Goal: Information Seeking & Learning: Check status

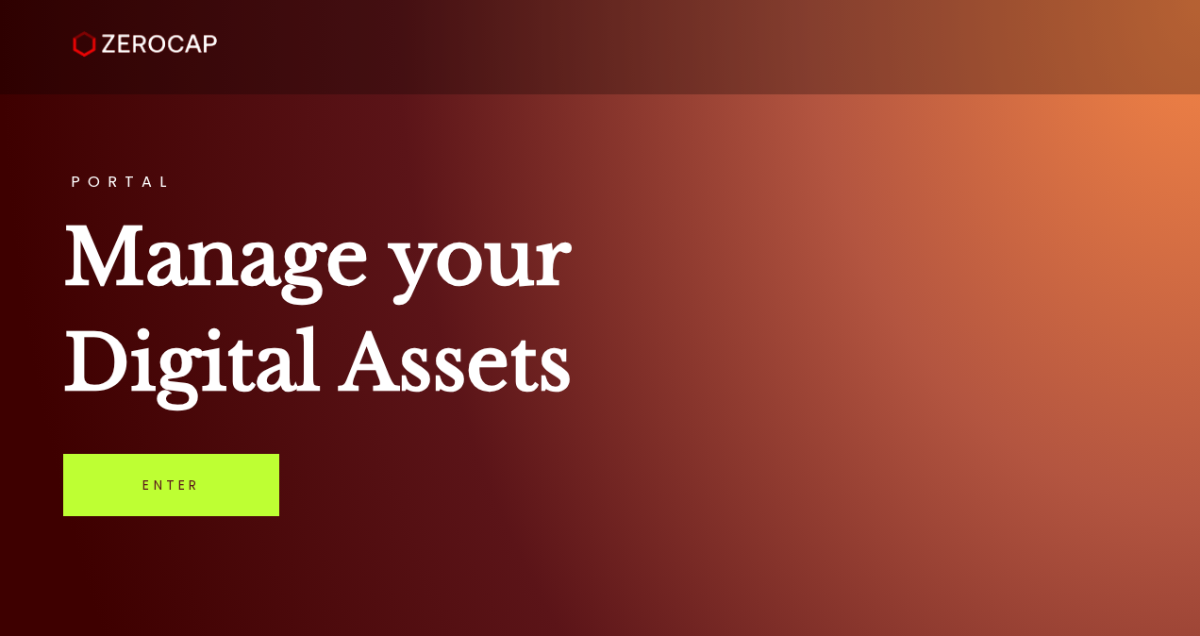
click at [184, 476] on link "Enter" at bounding box center [171, 485] width 216 height 62
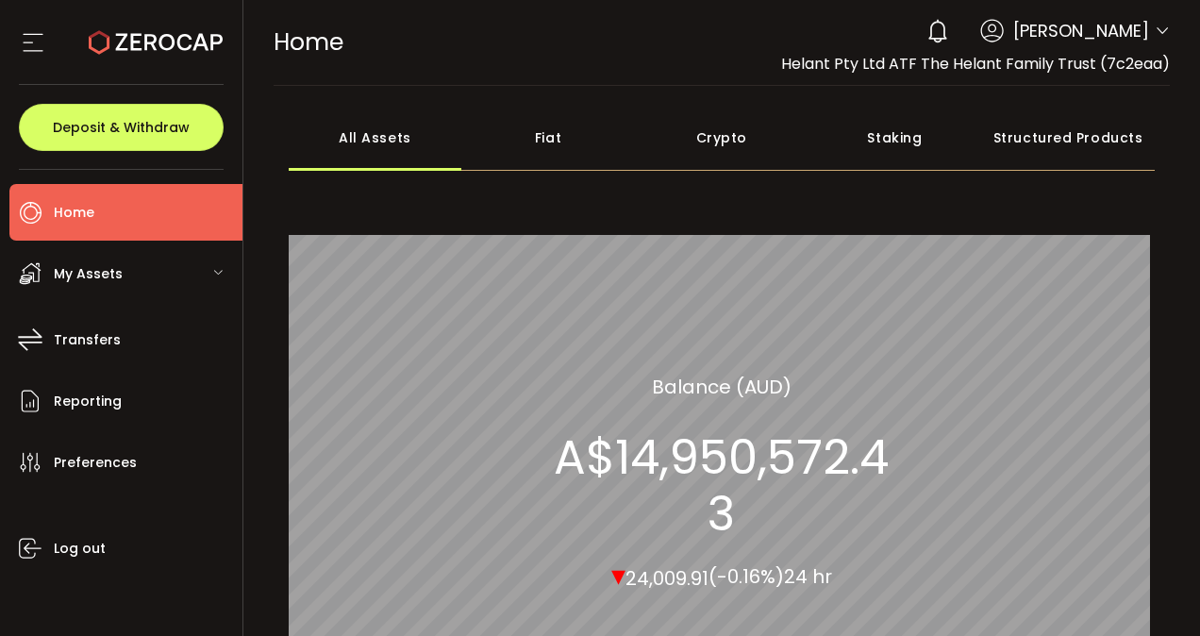
click at [93, 272] on span "My Assets" at bounding box center [88, 273] width 69 height 27
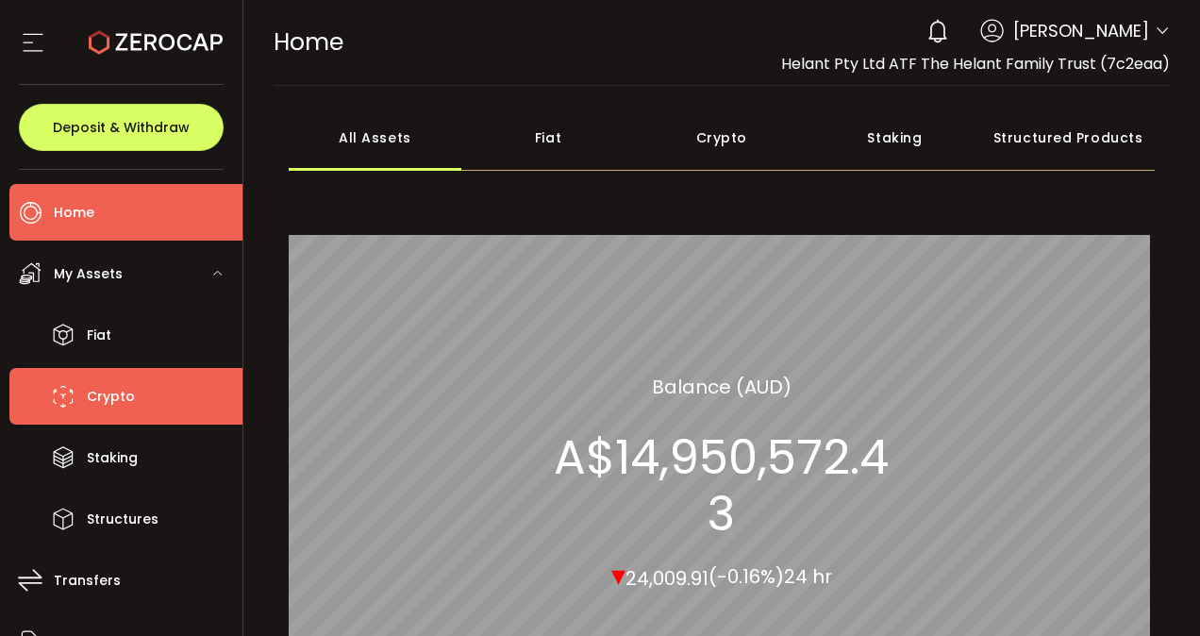
click at [111, 398] on span "Crypto" at bounding box center [111, 396] width 48 height 27
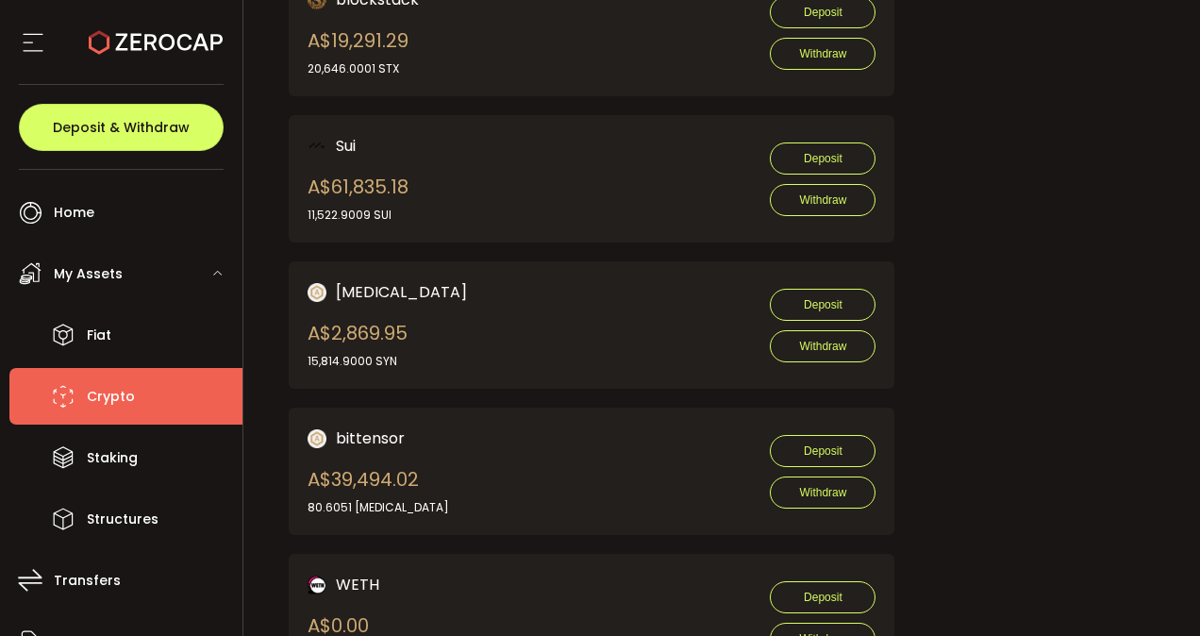
scroll to position [3967, 0]
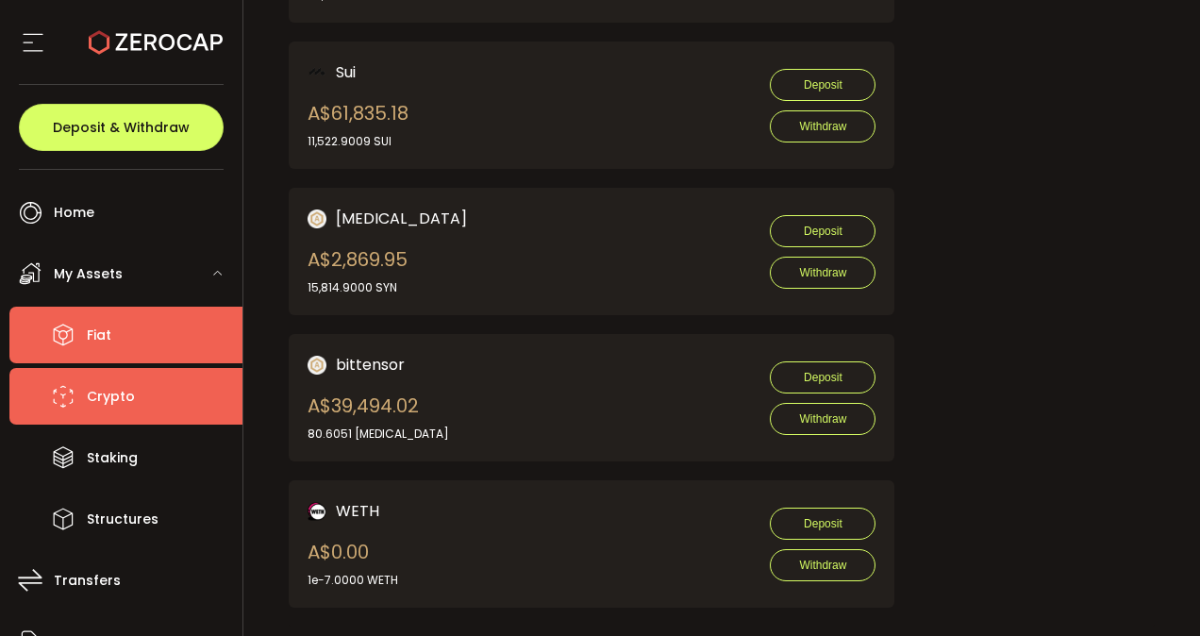
click at [101, 331] on span "Fiat" at bounding box center [99, 335] width 25 height 27
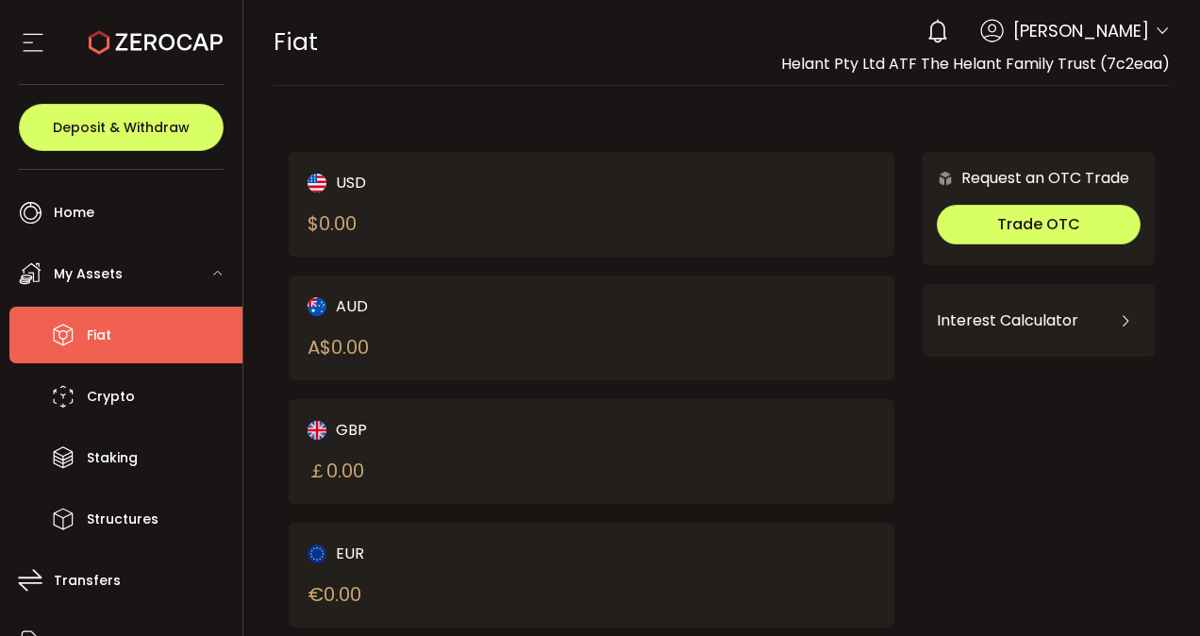
click at [101, 331] on span "Fiat" at bounding box center [99, 335] width 25 height 27
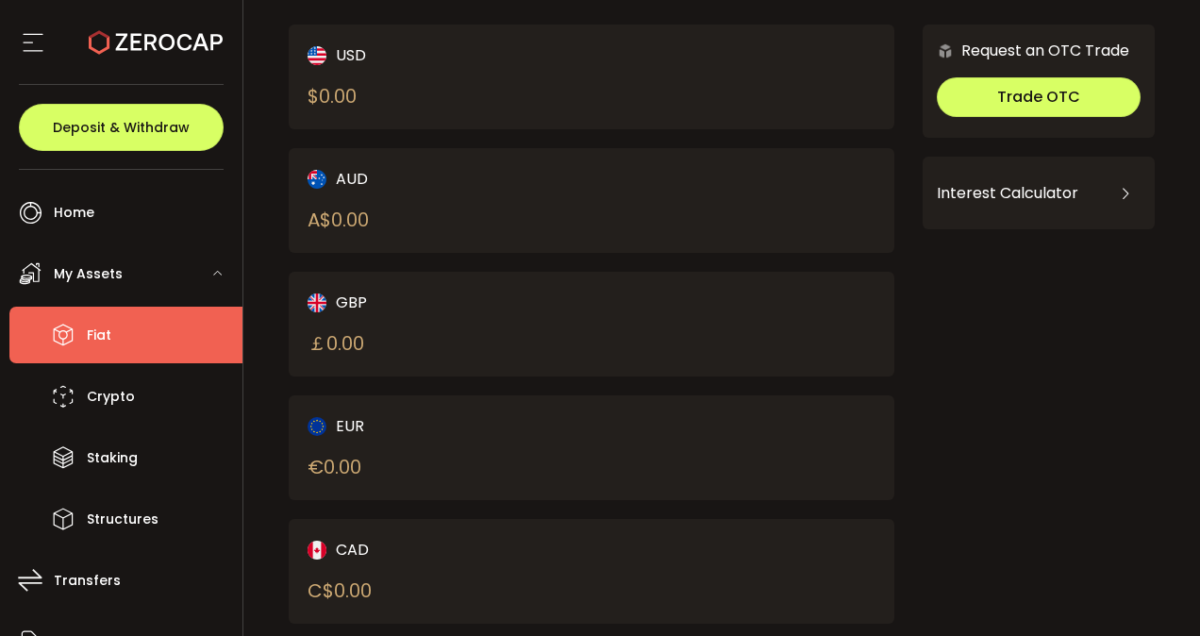
scroll to position [289, 0]
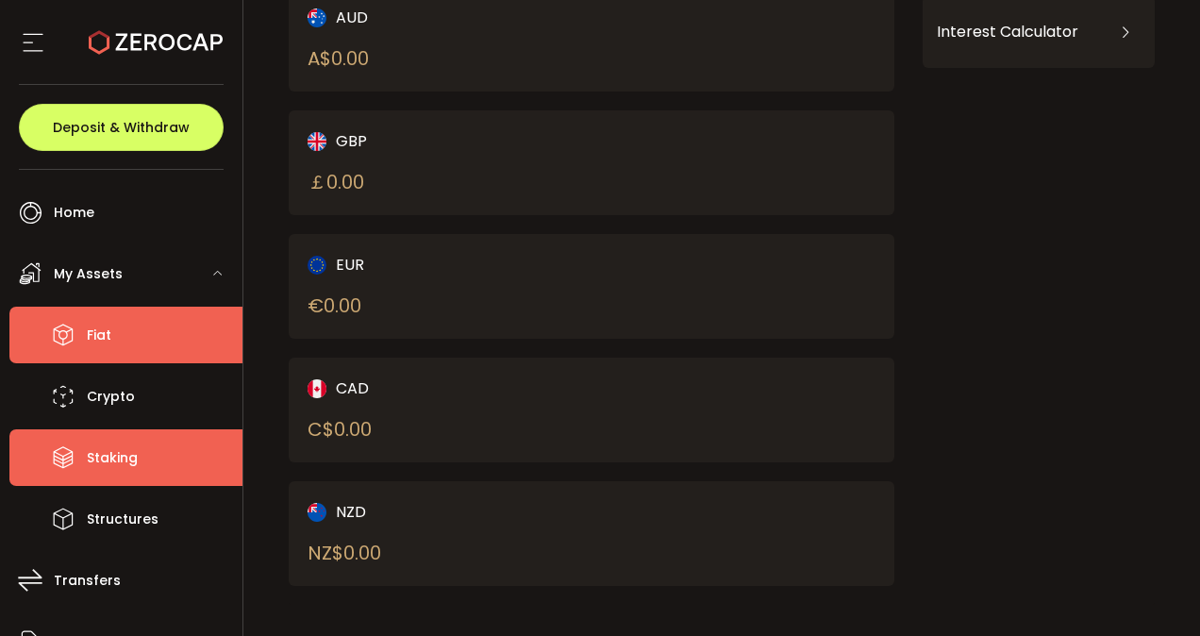
click at [109, 457] on span "Staking" at bounding box center [112, 457] width 51 height 27
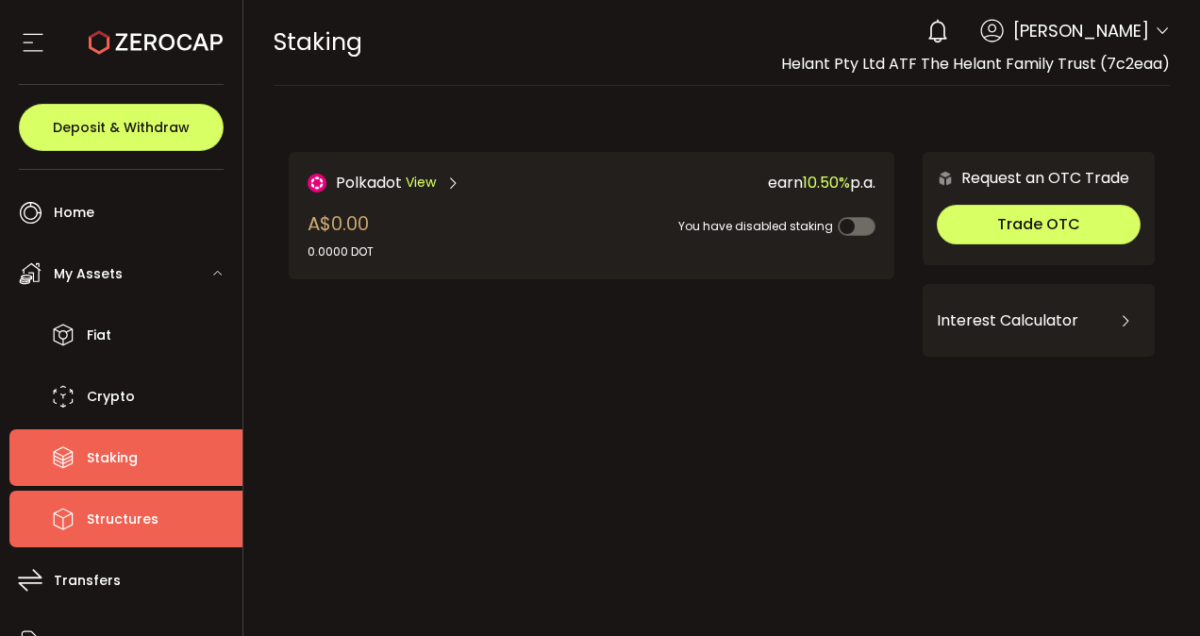
click at [129, 521] on span "Structures" at bounding box center [123, 519] width 72 height 27
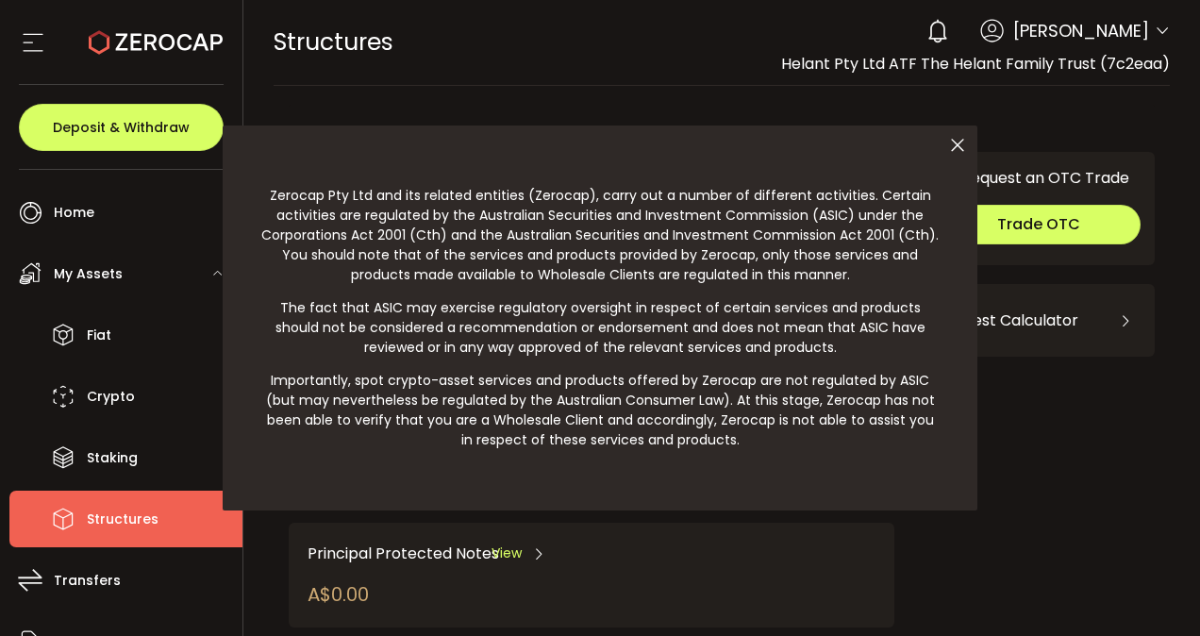
click at [78, 213] on div at bounding box center [600, 318] width 1200 height 636
click at [61, 214] on div at bounding box center [600, 318] width 1200 height 636
click at [92, 279] on div at bounding box center [600, 318] width 1200 height 636
click at [96, 274] on div at bounding box center [600, 318] width 1200 height 636
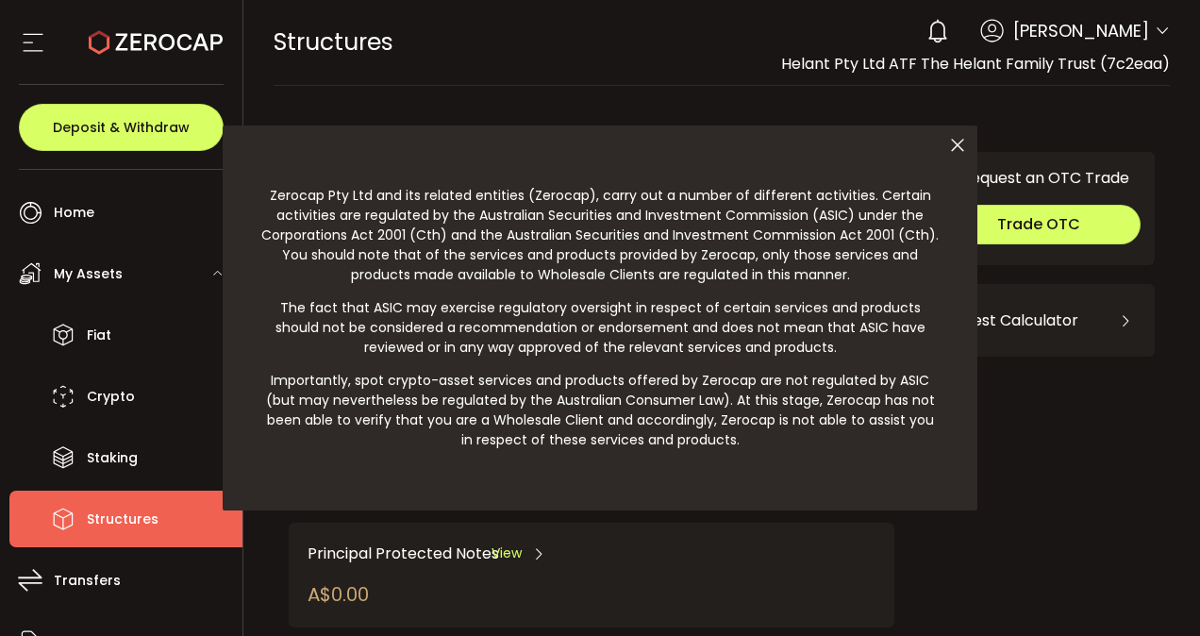
click at [123, 521] on div at bounding box center [600, 318] width 1200 height 636
click at [957, 142] on icon at bounding box center [958, 145] width 40 height 40
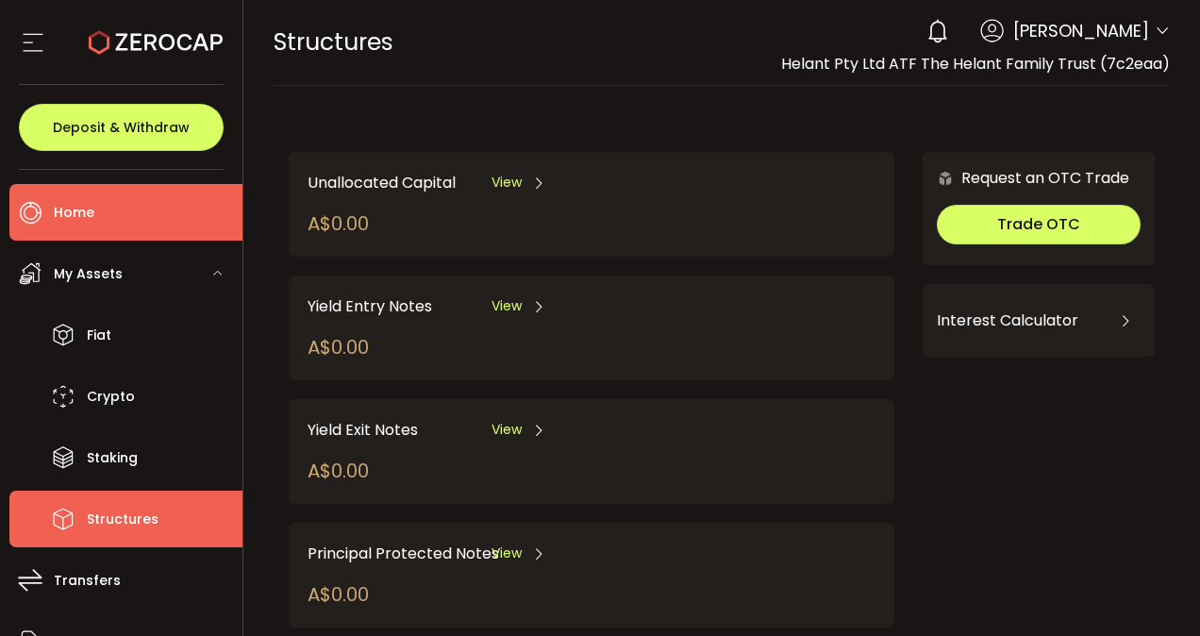
click at [79, 209] on span "Home" at bounding box center [74, 212] width 41 height 27
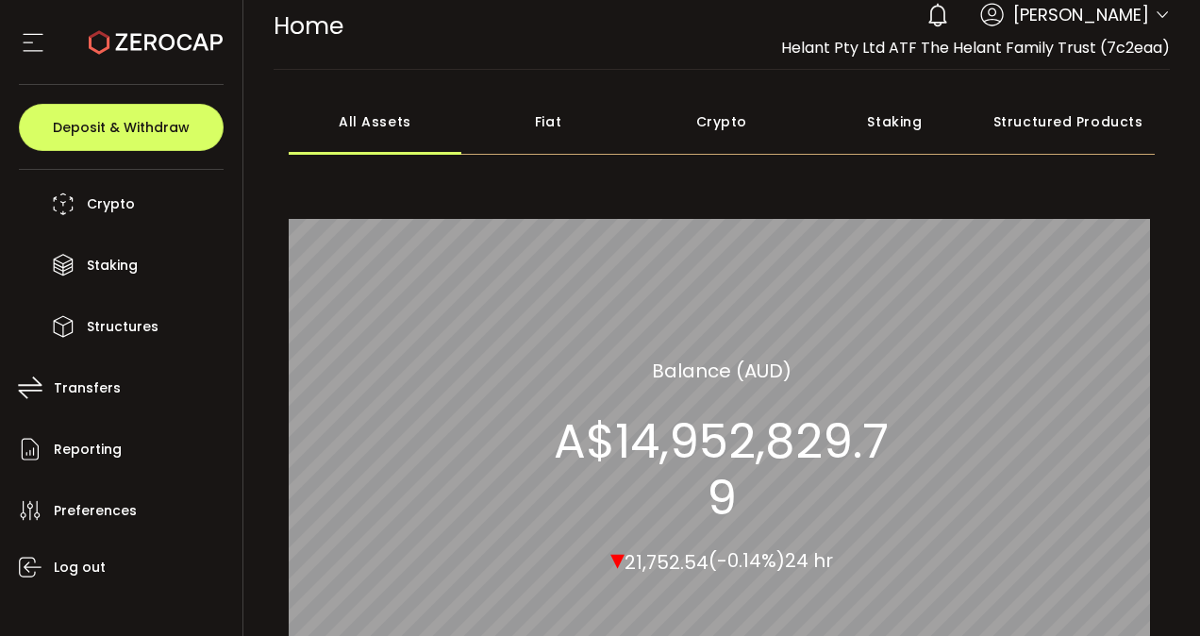
scroll to position [211, 0]
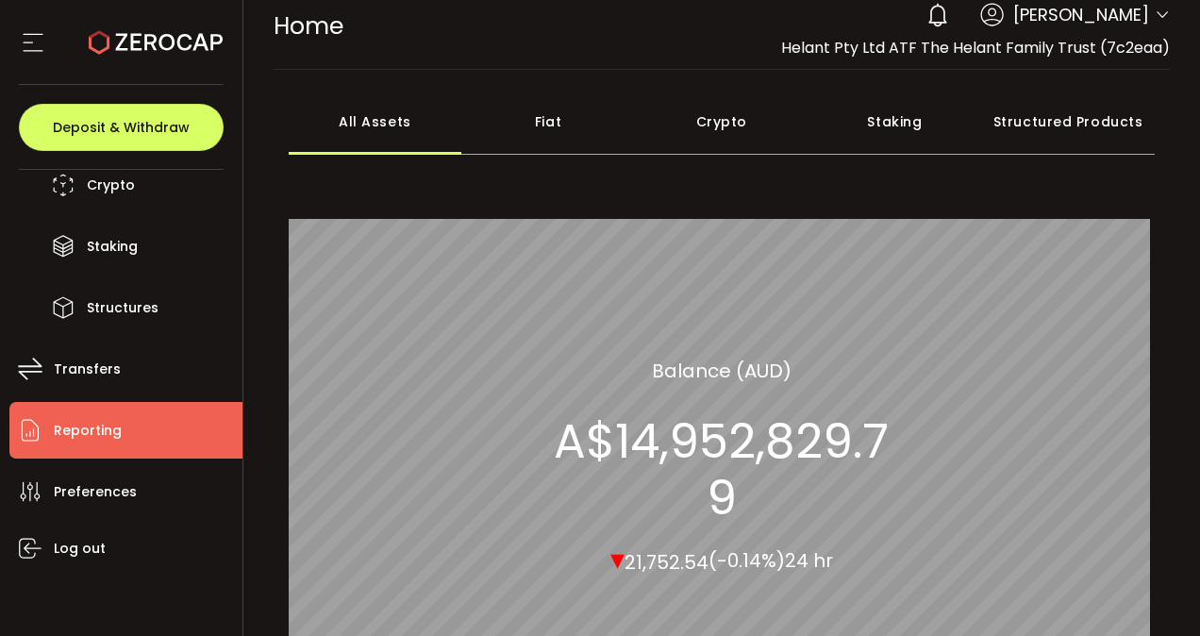
click at [85, 425] on span "Reporting" at bounding box center [88, 430] width 68 height 27
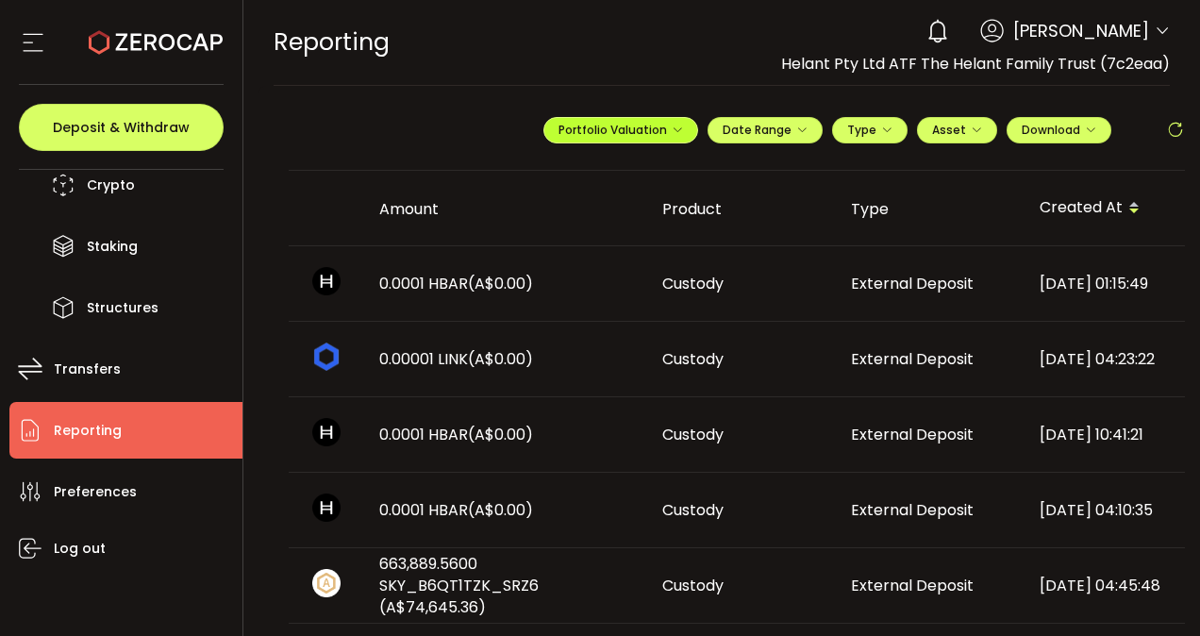
click at [628, 126] on span "Portfolio Valuation" at bounding box center [620, 130] width 125 height 16
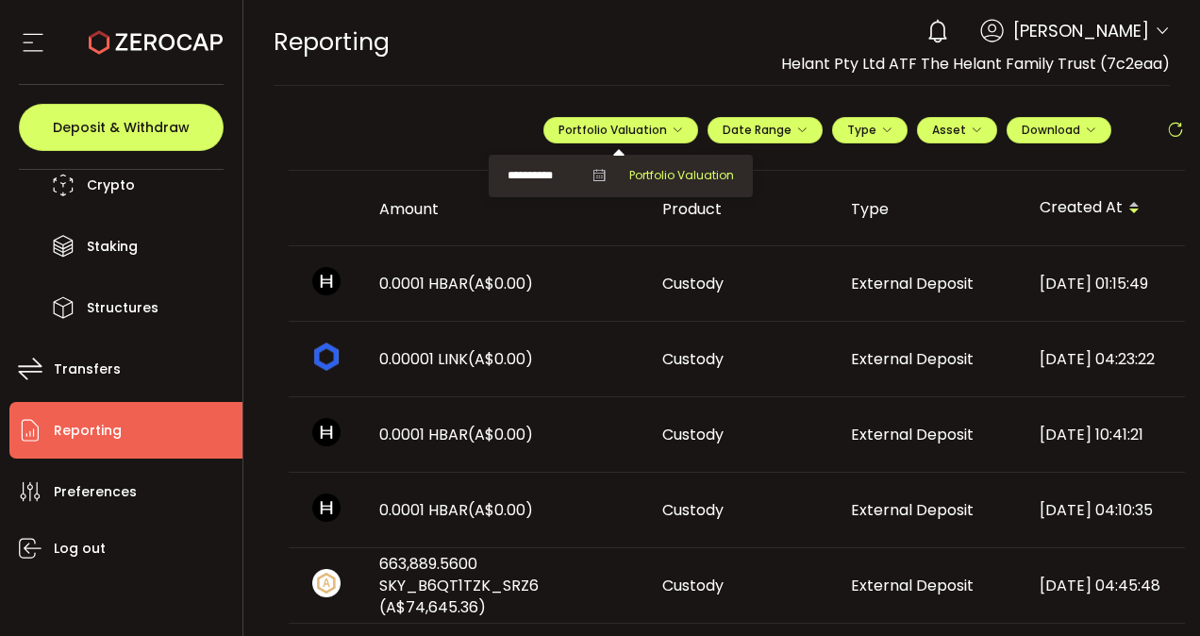
click at [629, 173] on span "Portfolio Valuation" at bounding box center [681, 175] width 105 height 17
click at [622, 48] on div "REPORTING Buy Power A$0.00 AUD Reporting Reporting Verify Your Identity 0 [PERS…" at bounding box center [722, 42] width 897 height 85
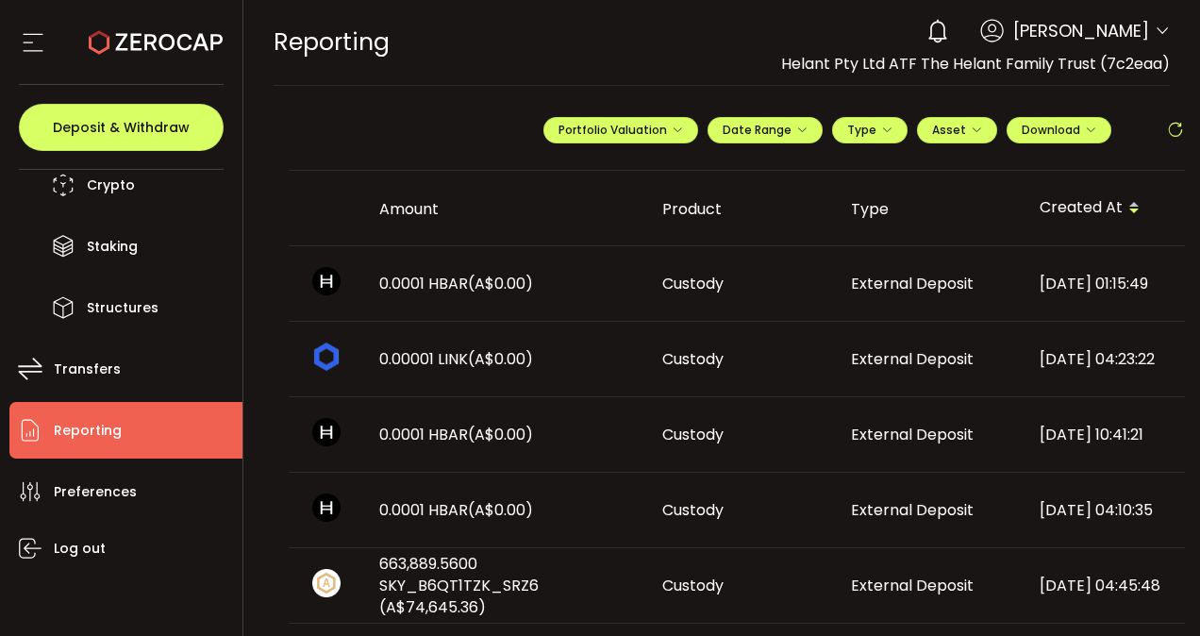
click at [38, 40] on icon at bounding box center [33, 42] width 28 height 28
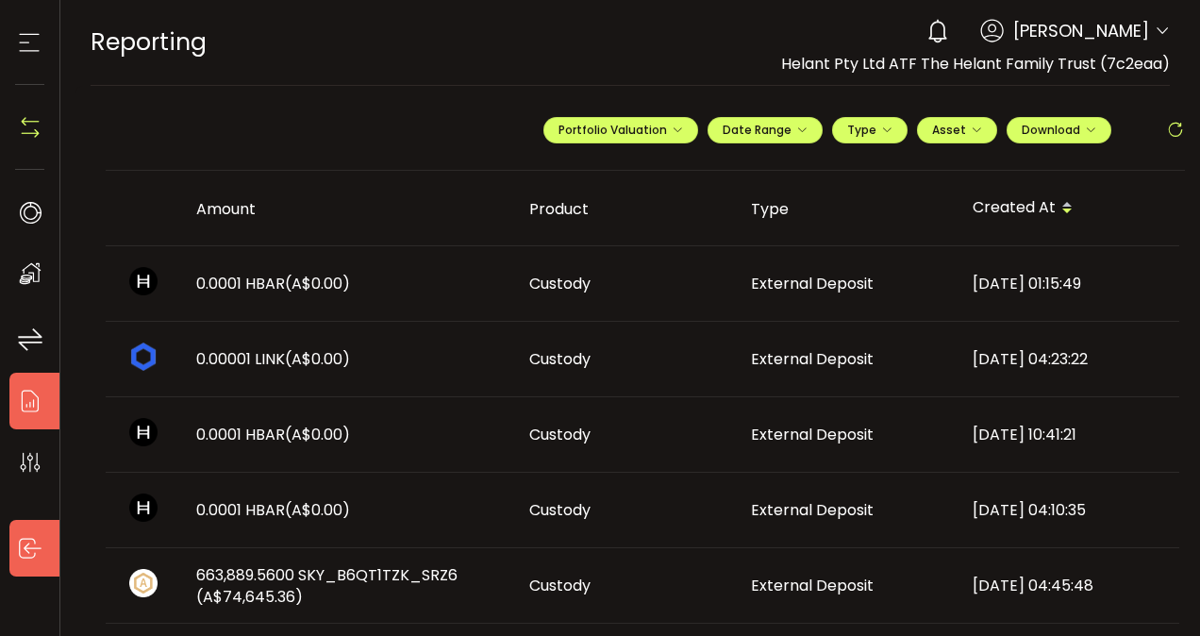
click at [29, 550] on icon at bounding box center [30, 548] width 28 height 28
